Goal: Subscribe to service/newsletter

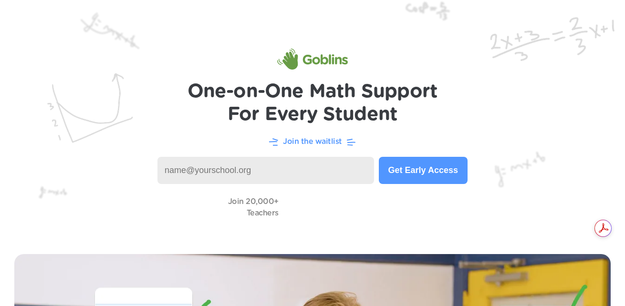
click at [306, 176] on input at bounding box center [266, 170] width 217 height 27
type input "[EMAIL_ADDRESS][DOMAIN_NAME]"
click at [444, 175] on button "Get Early Access" at bounding box center [423, 170] width 89 height 27
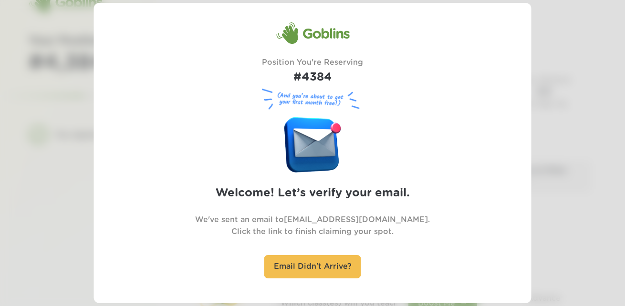
scroll to position [31, 0]
